Goal: Register for event/course

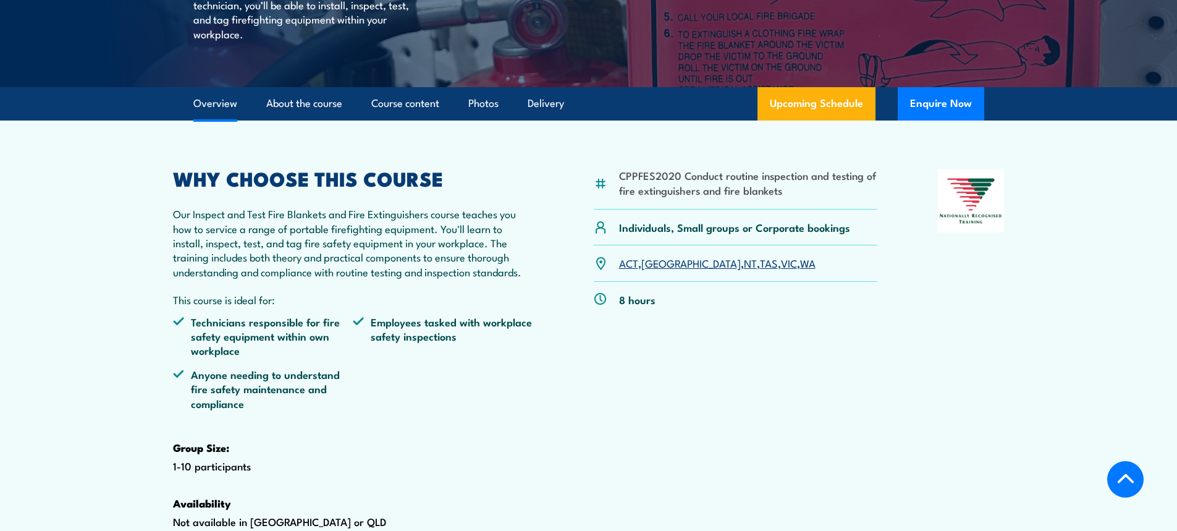
click at [654, 270] on link "[GEOGRAPHIC_DATA]" at bounding box center [690, 262] width 99 height 15
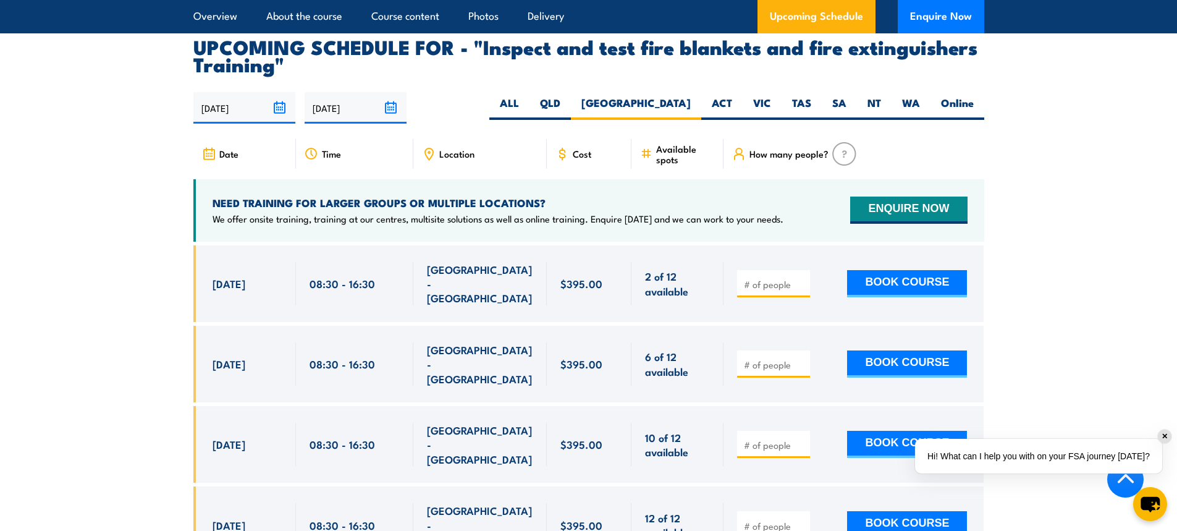
scroll to position [2232, 0]
click at [584, 158] on span "Cost" at bounding box center [582, 153] width 19 height 11
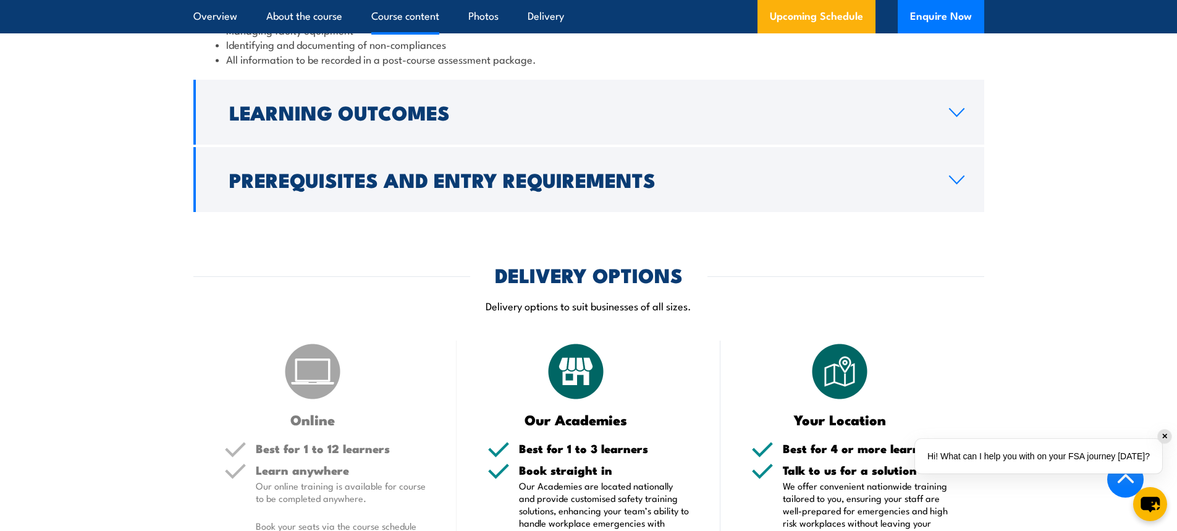
scroll to position [1553, 0]
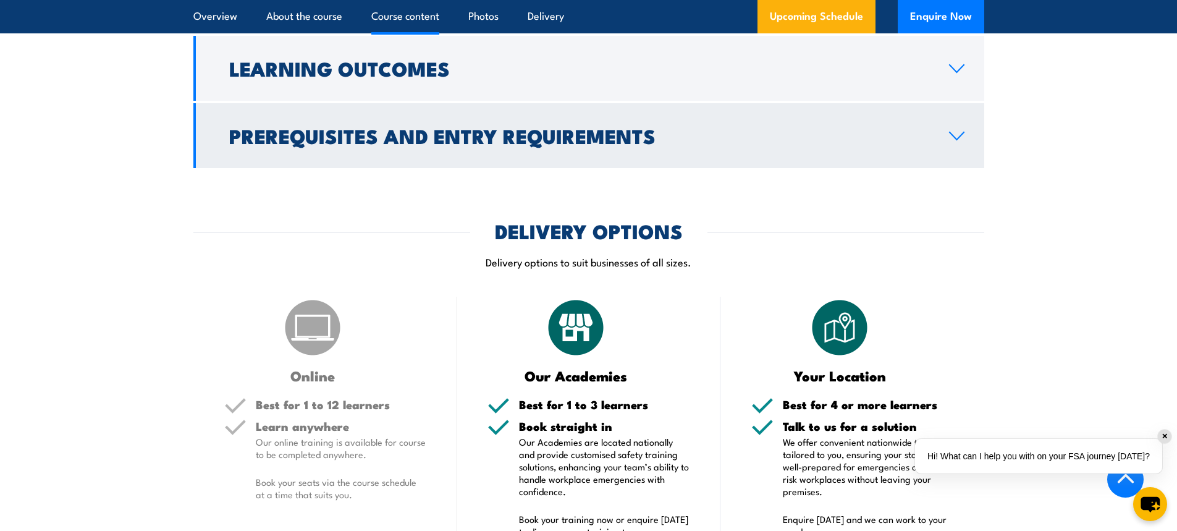
click at [954, 140] on icon at bounding box center [956, 135] width 14 height 7
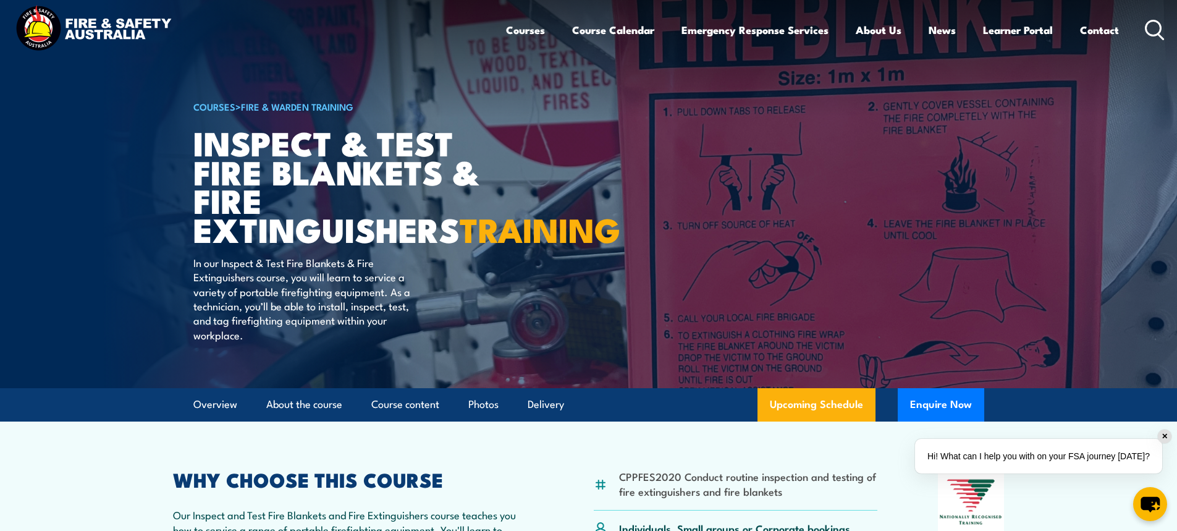
scroll to position [0, 0]
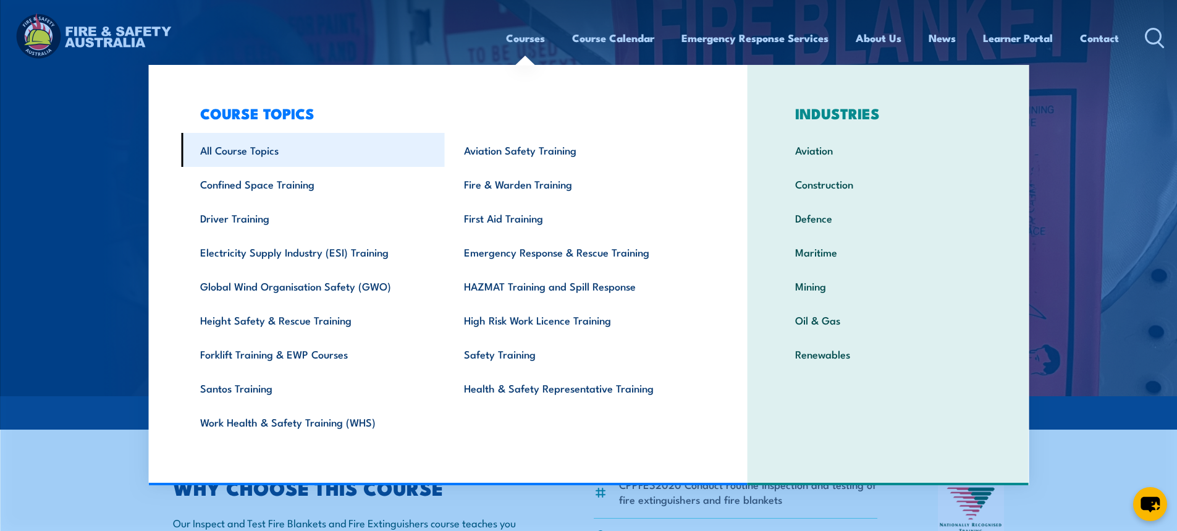
click at [232, 143] on link "All Course Topics" at bounding box center [313, 150] width 264 height 34
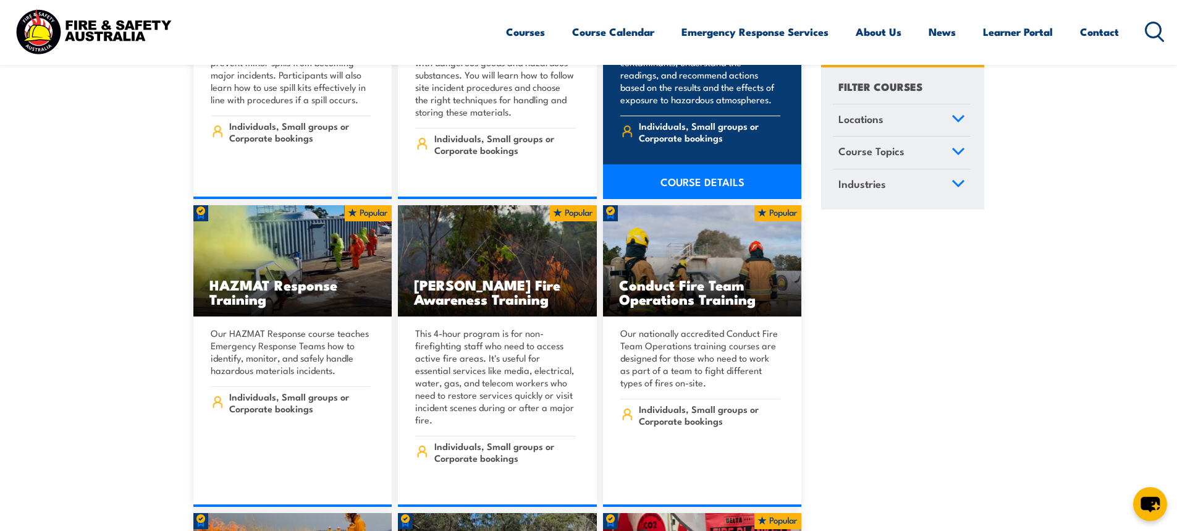
scroll to position [13466, 0]
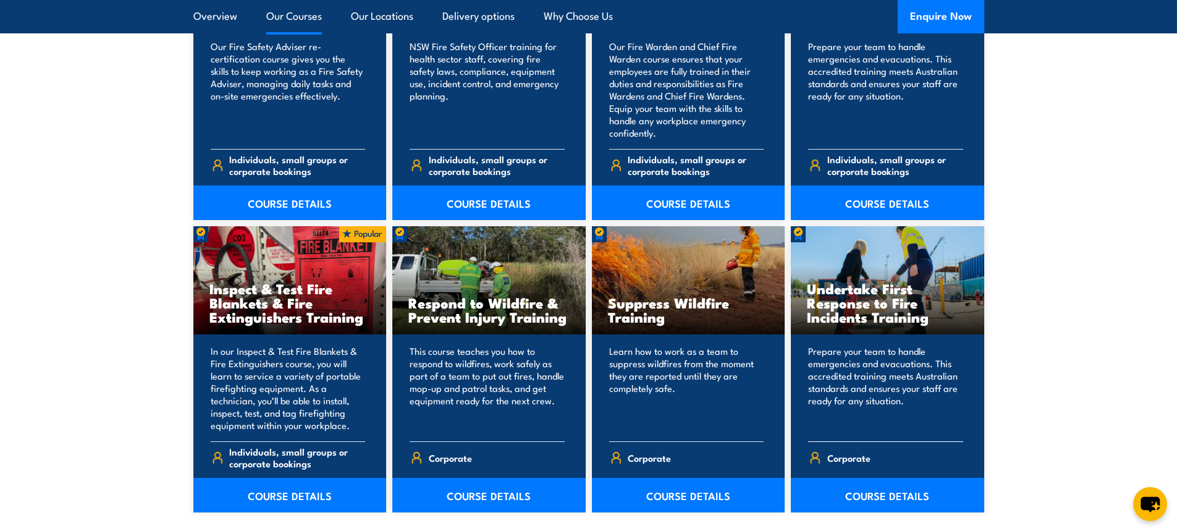
scroll to position [1730, 0]
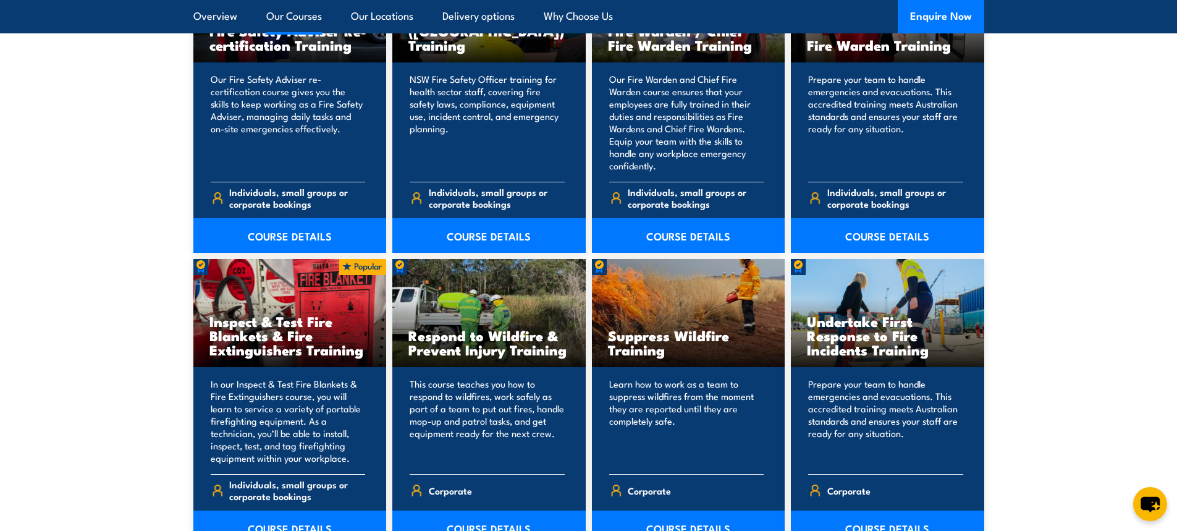
click at [309, 355] on h3 "Inspect & Test Fire Blankets & Fire Extinguishers Training" at bounding box center [289, 335] width 161 height 43
drag, startPoint x: 211, startPoint y: 323, endPoint x: 361, endPoint y: 357, distance: 154.5
click at [361, 356] on h3 "Inspect & Test Fire Blankets & Fire Extinguishers Training" at bounding box center [289, 335] width 161 height 43
click at [319, 490] on span "Individuals, small groups or corporate bookings" at bounding box center [297, 489] width 136 height 23
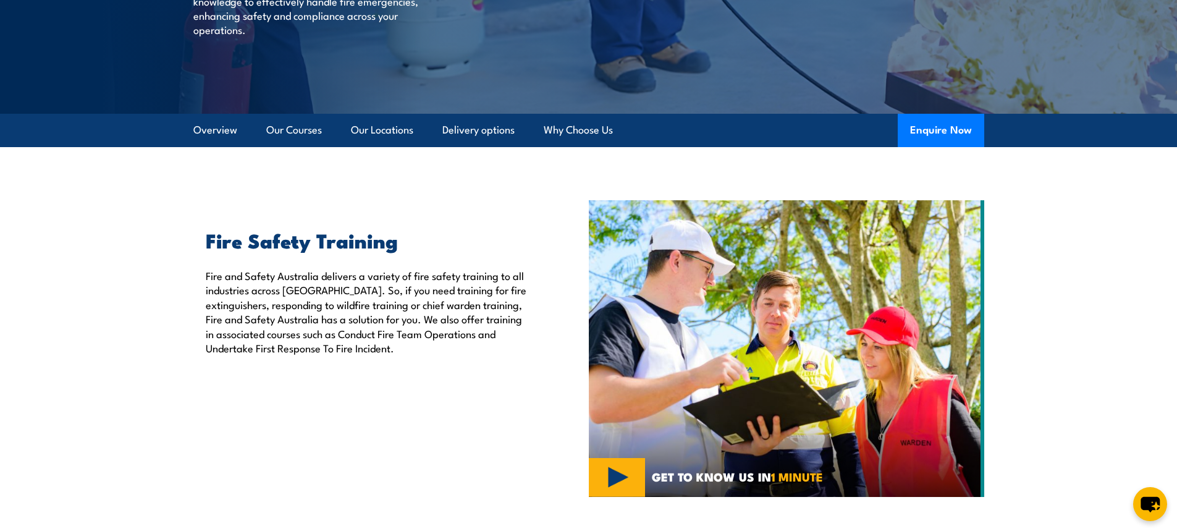
scroll to position [204, 0]
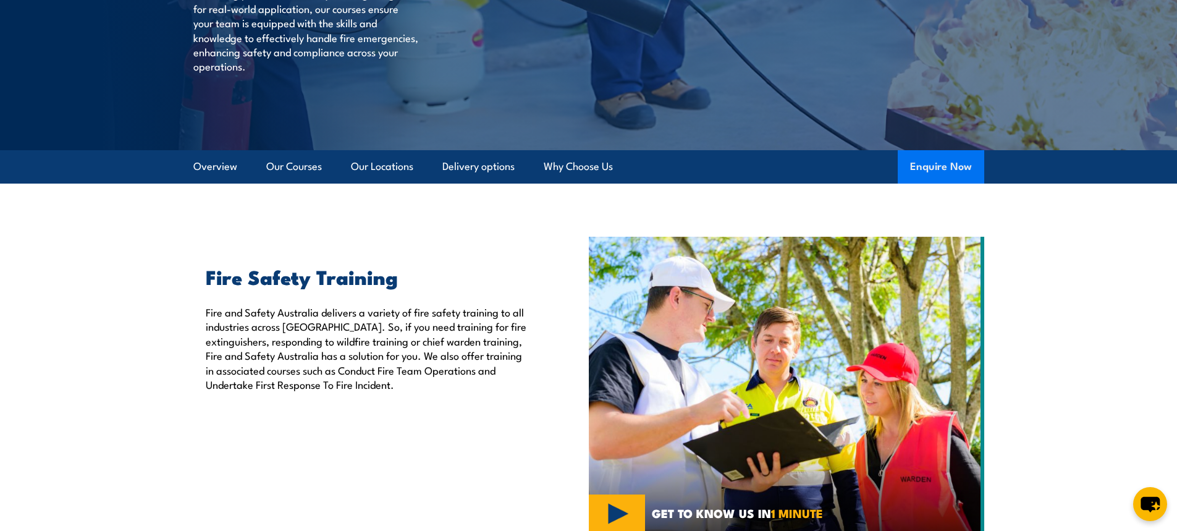
click at [949, 167] on button "Enquire Now" at bounding box center [941, 166] width 86 height 33
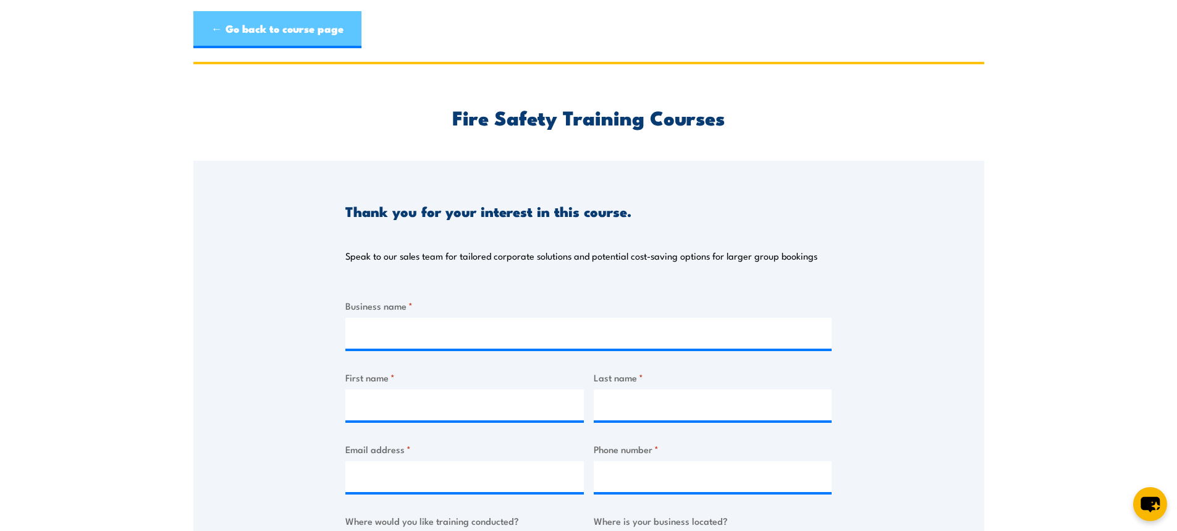
click at [263, 23] on link "← Go back to course page" at bounding box center [277, 29] width 168 height 37
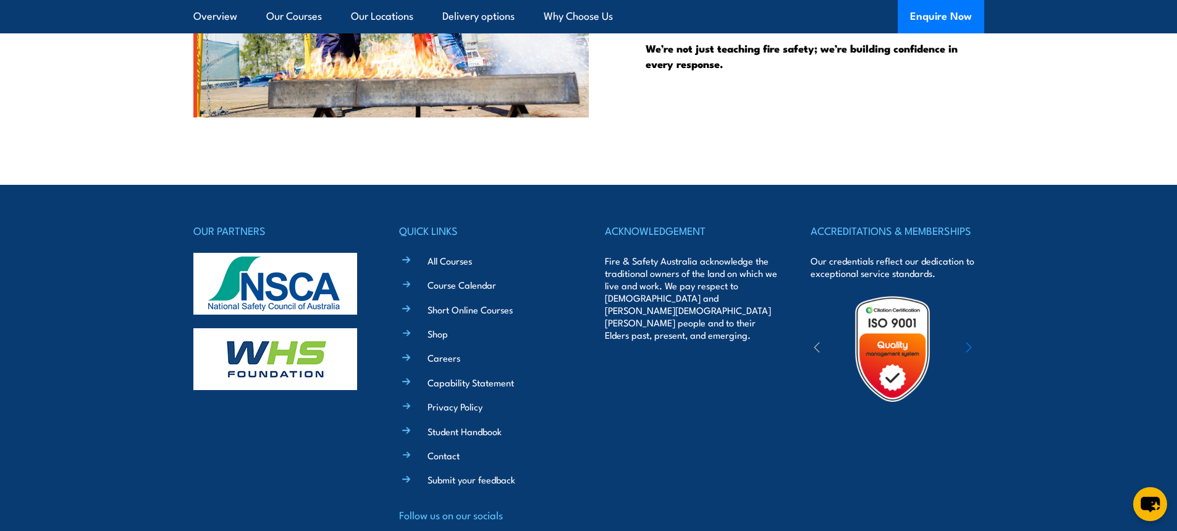
scroll to position [3336, 0]
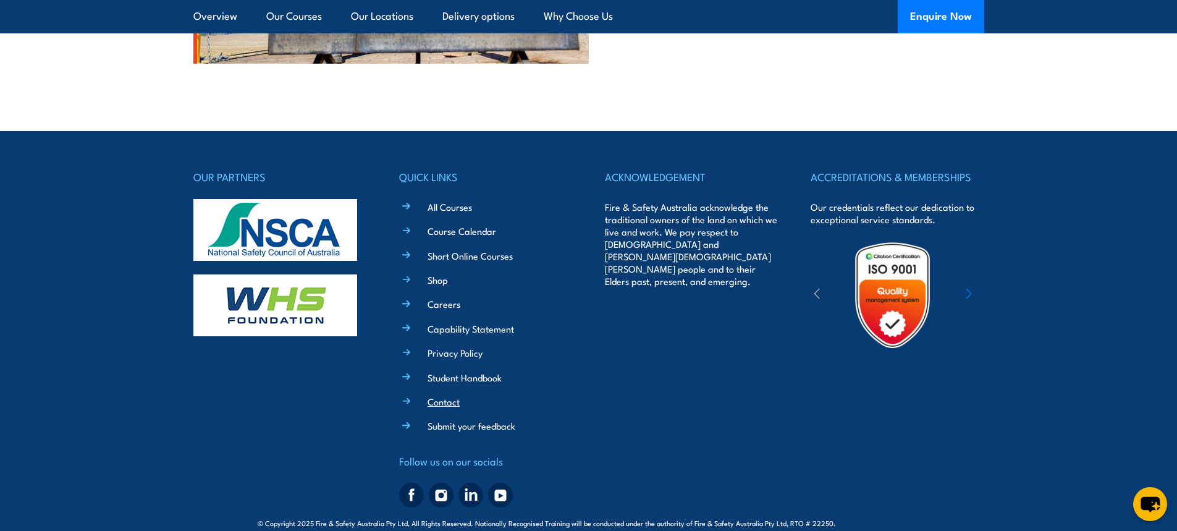
click at [448, 403] on link "Contact" at bounding box center [443, 401] width 32 height 13
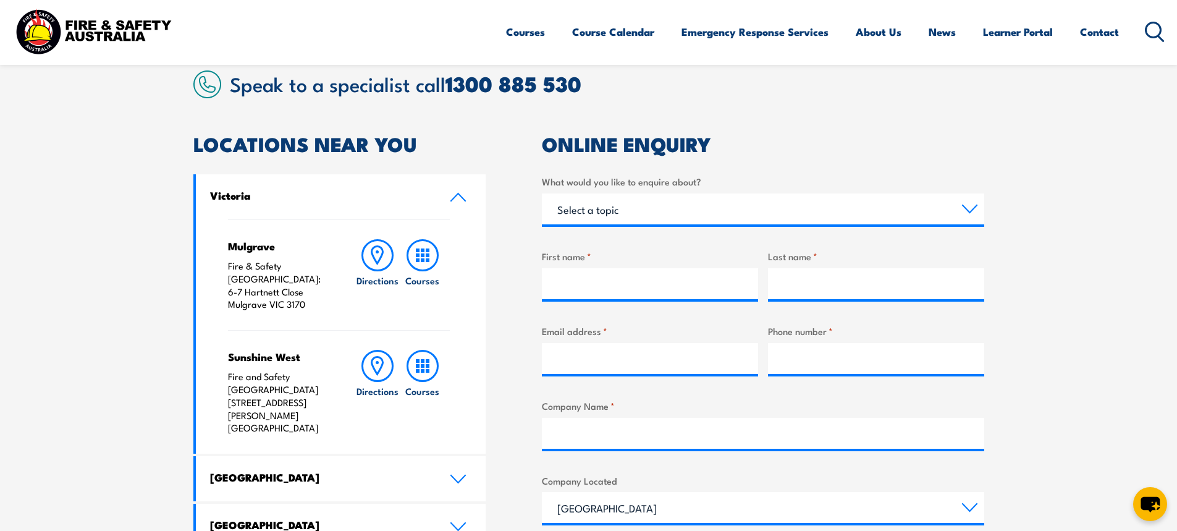
scroll to position [371, 0]
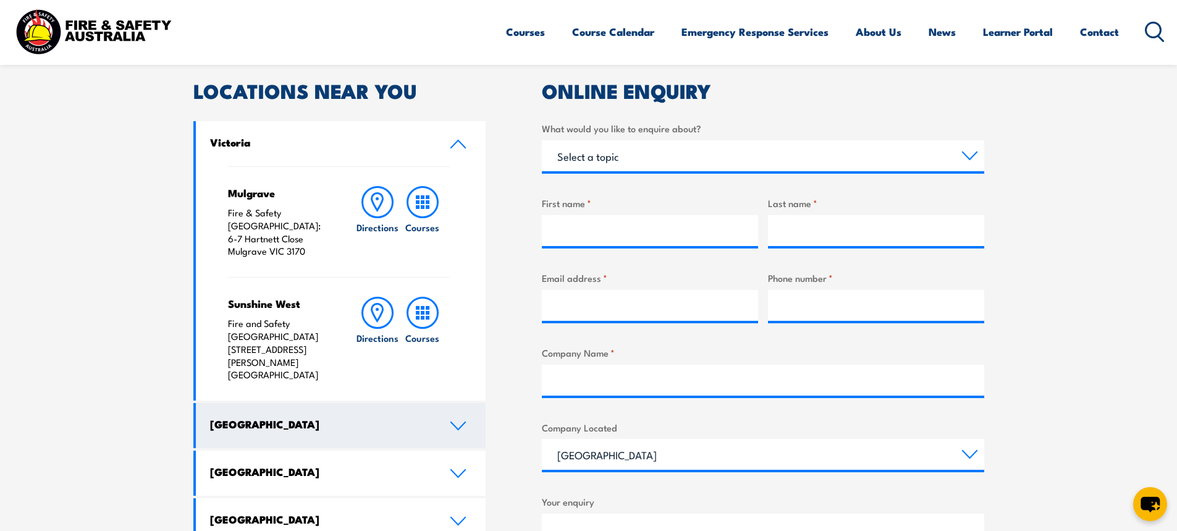
click at [458, 421] on icon at bounding box center [458, 426] width 17 height 10
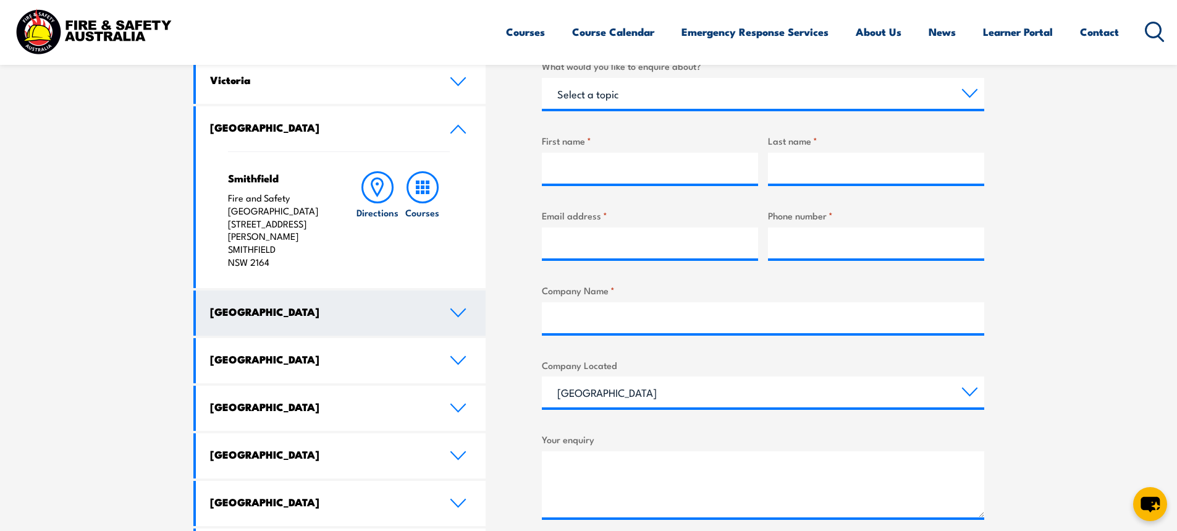
scroll to position [247, 0]
